Goal: Information Seeking & Learning: Learn about a topic

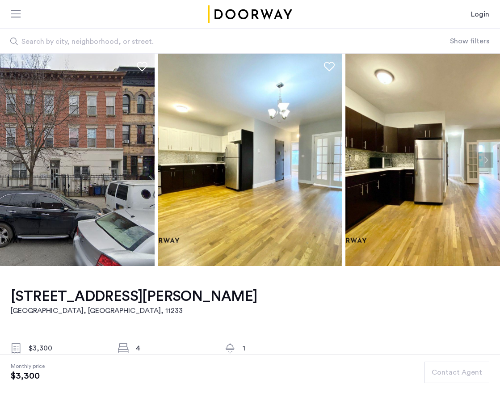
click at [260, 197] on img at bounding box center [250, 160] width 184 height 212
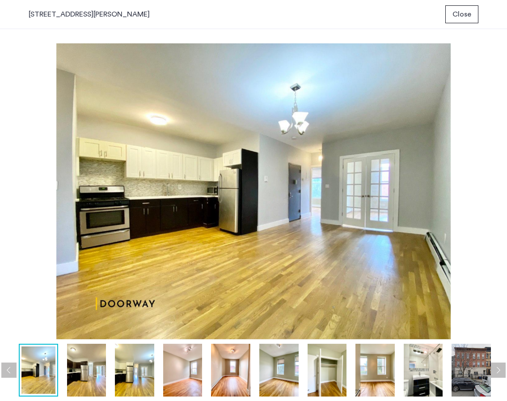
click at [84, 355] on img at bounding box center [86, 370] width 39 height 53
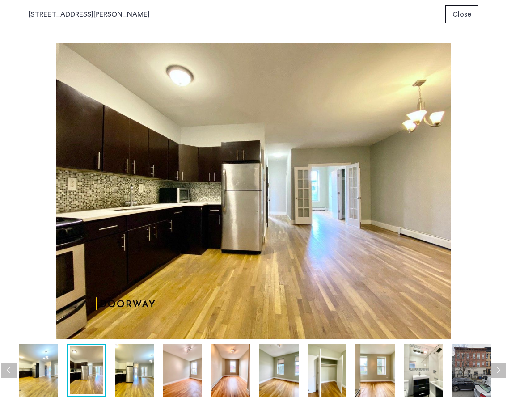
click at [115, 365] on img at bounding box center [134, 370] width 39 height 53
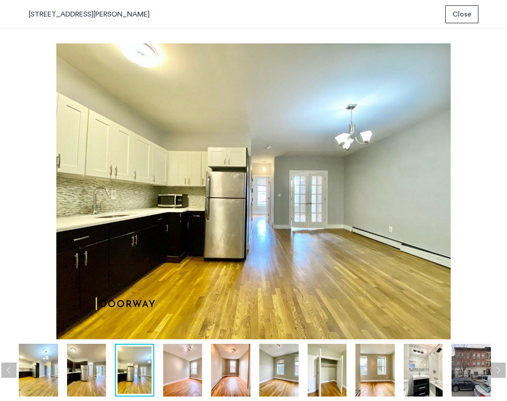
click at [185, 377] on img at bounding box center [182, 370] width 39 height 53
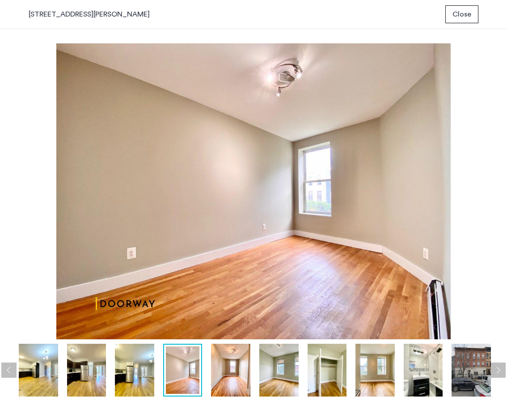
click at [236, 359] on img at bounding box center [230, 370] width 39 height 53
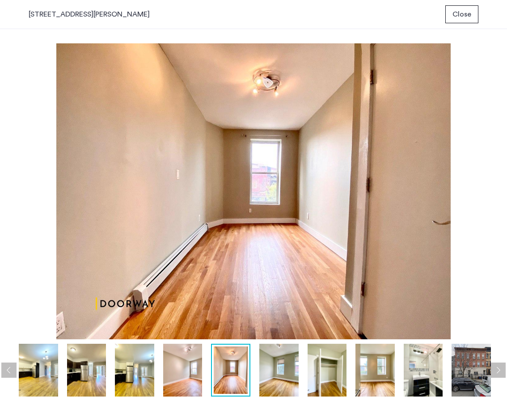
click at [186, 364] on img at bounding box center [182, 370] width 39 height 53
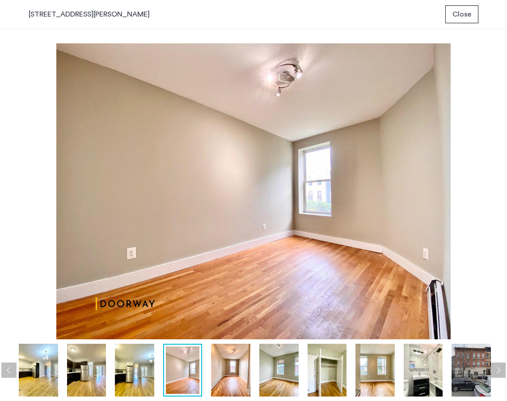
click at [223, 377] on img at bounding box center [230, 370] width 39 height 53
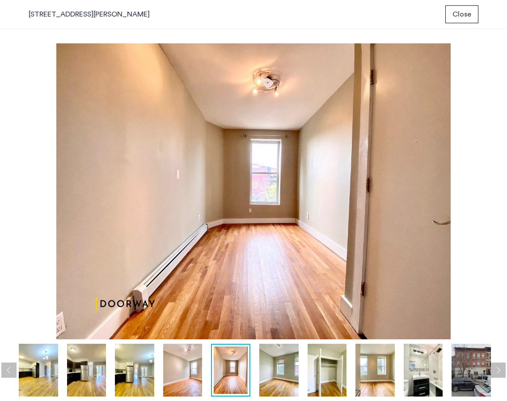
click at [271, 378] on img at bounding box center [278, 370] width 39 height 53
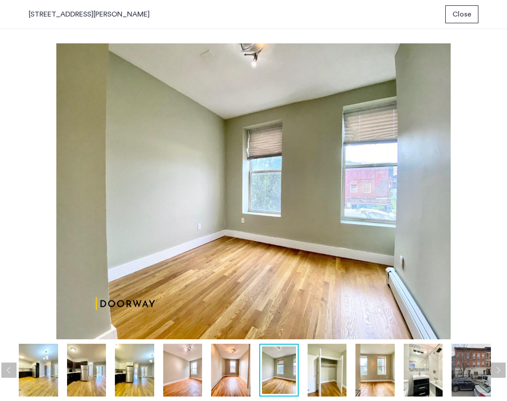
click at [317, 378] on img at bounding box center [327, 370] width 39 height 53
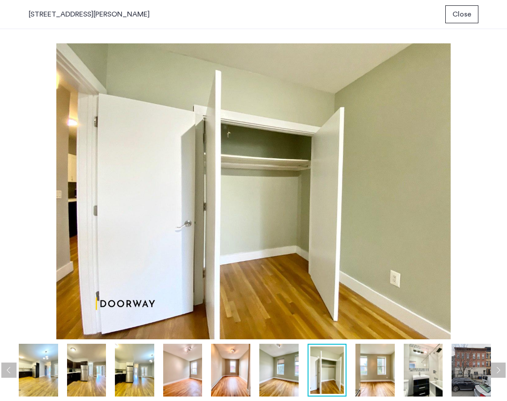
click at [228, 366] on img at bounding box center [230, 370] width 39 height 53
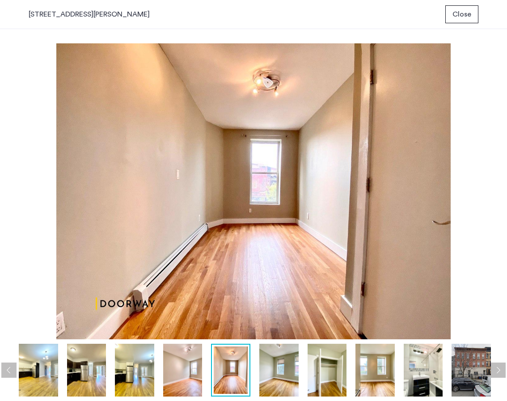
click at [194, 368] on img at bounding box center [182, 370] width 39 height 53
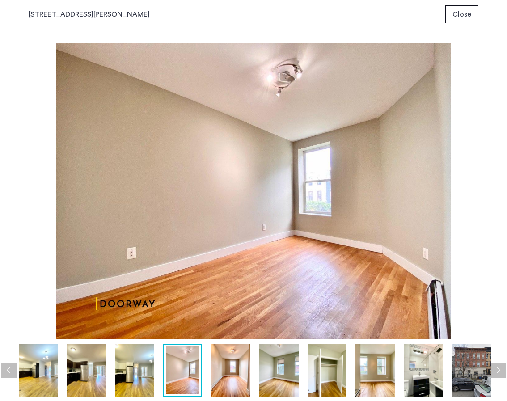
click at [196, 366] on img at bounding box center [183, 371] width 34 height 48
click at [401, 378] on div at bounding box center [255, 370] width 483 height 53
click at [387, 377] on img at bounding box center [374, 370] width 39 height 53
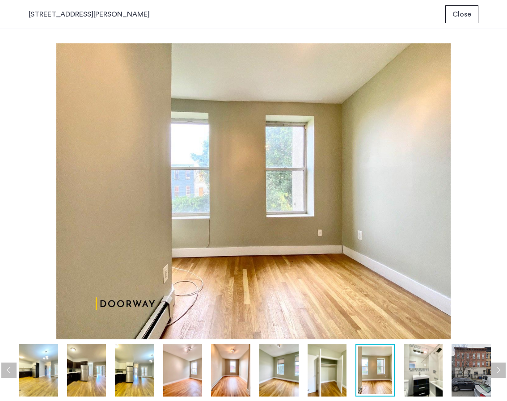
click at [428, 369] on img at bounding box center [423, 370] width 39 height 53
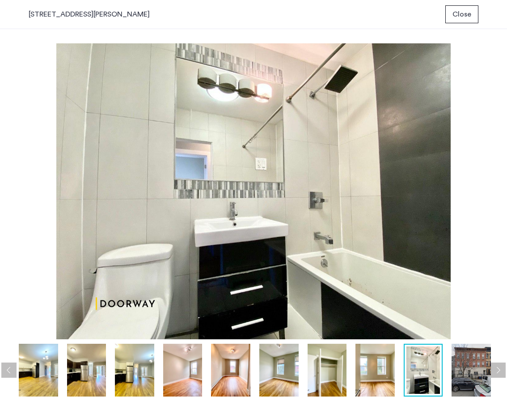
click at [459, 373] on img at bounding box center [471, 370] width 39 height 53
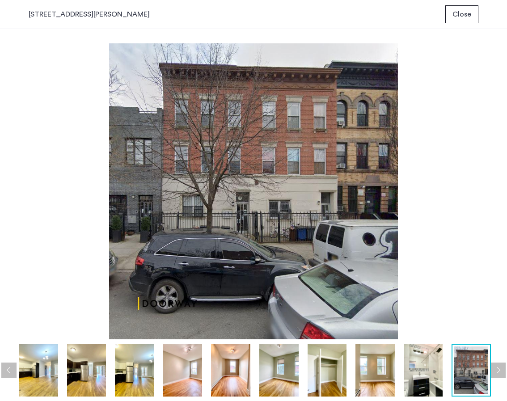
click at [359, 377] on img at bounding box center [374, 370] width 39 height 53
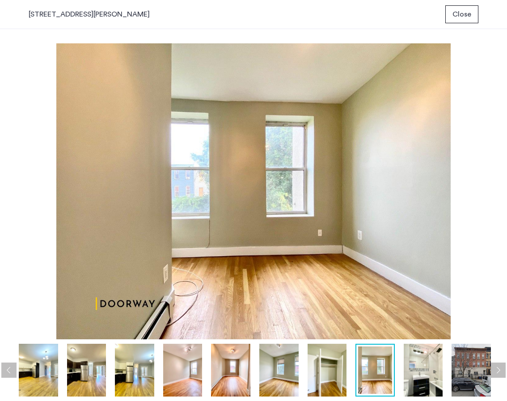
click at [326, 374] on img at bounding box center [327, 370] width 39 height 53
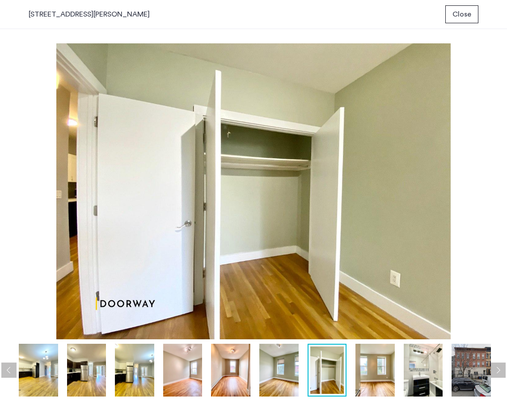
click at [473, 20] on button "Close" at bounding box center [461, 14] width 33 height 18
